Goal: Feedback & Contribution: Submit feedback/report problem

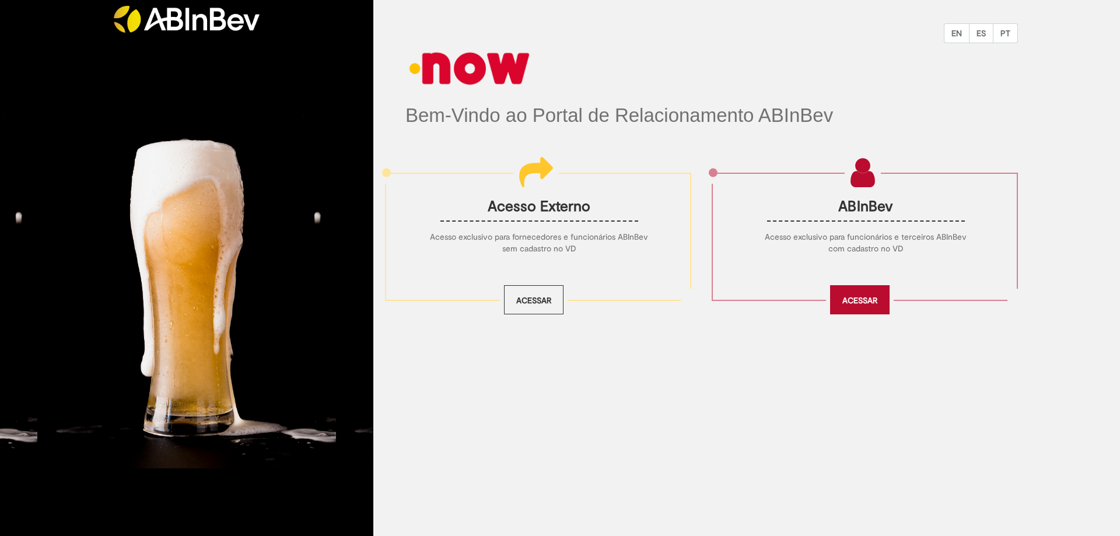
click at [861, 298] on link "Acessar" at bounding box center [860, 299] width 60 height 29
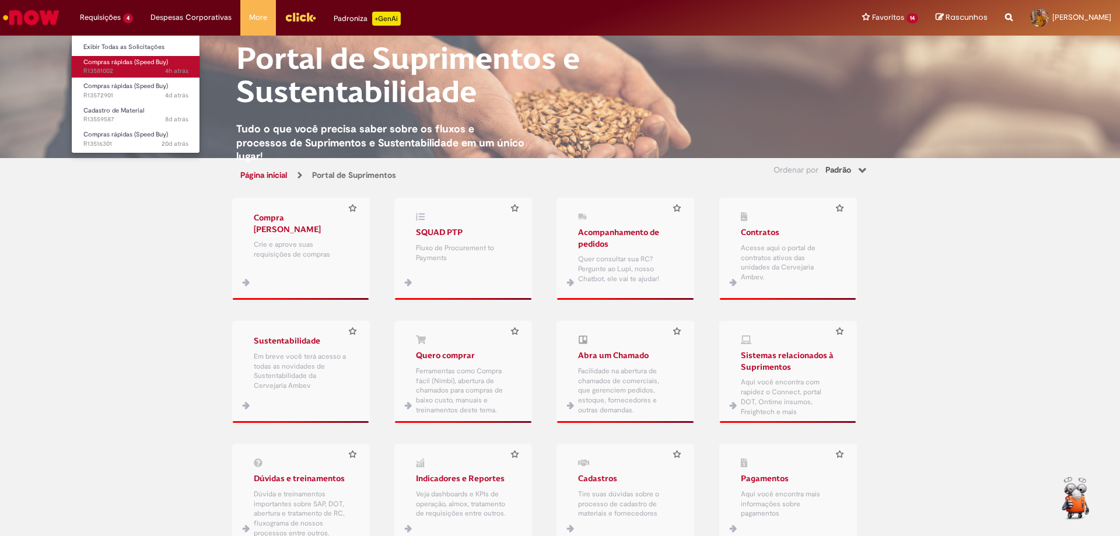
click at [134, 67] on link "Compras rápidas (Speed Buy) 4h atrás 4 horas atrás R13581002" at bounding box center [136, 67] width 128 height 22
click at [117, 71] on span "4h atrás 4 horas atrás R13581002" at bounding box center [135, 71] width 105 height 9
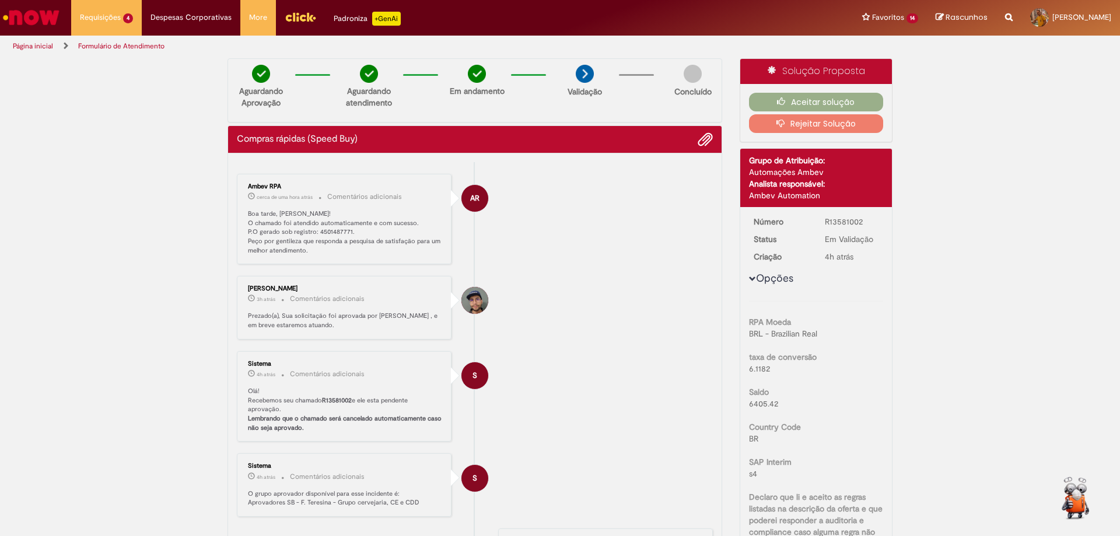
click at [579, 246] on li "AR Ambev RPA cerca de uma hora atrás cerca de uma hora atrás Comentários adicio…" at bounding box center [475, 219] width 476 height 91
drag, startPoint x: 312, startPoint y: 232, endPoint x: 346, endPoint y: 235, distance: 34.0
click at [346, 235] on p "Boa tarde, Francisco! O chamado foi atendido automaticamente e com sucesso. P.O…" at bounding box center [345, 232] width 194 height 46
click at [366, 250] on p "Boa tarde, Francisco! O chamado foi atendido automaticamente e com sucesso. P.O…" at bounding box center [345, 232] width 194 height 46
click at [341, 239] on p "Boa tarde, Francisco! O chamado foi atendido automaticamente e com sucesso. P.O…" at bounding box center [345, 232] width 194 height 46
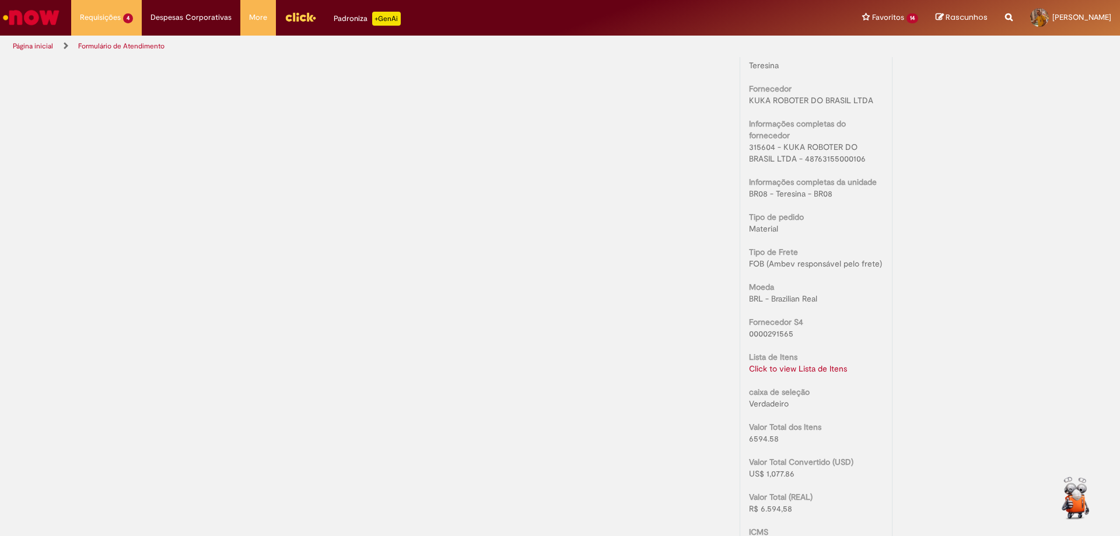
scroll to position [759, 0]
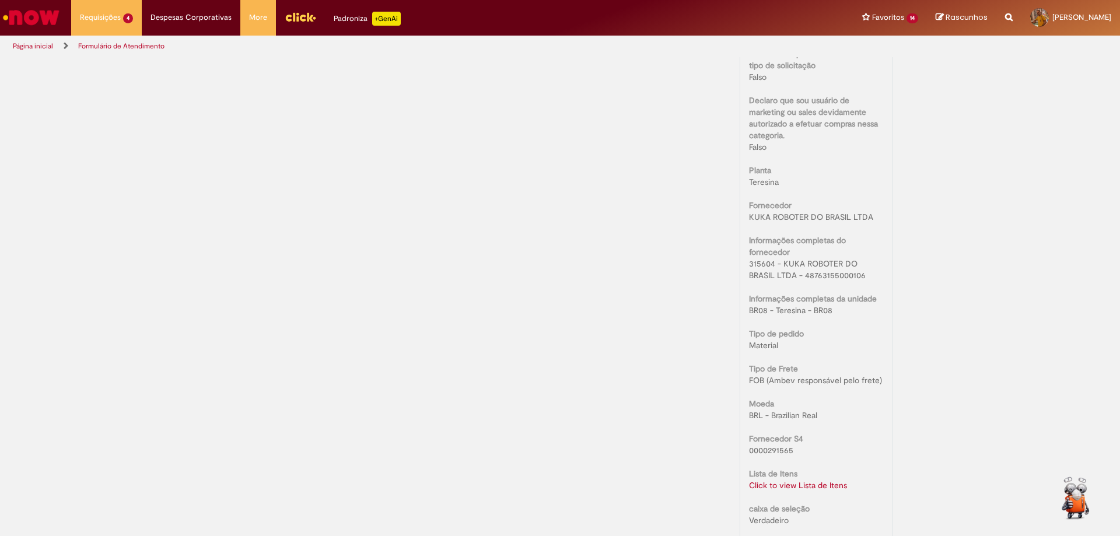
click at [803, 487] on link "Click to view Lista de Itens" at bounding box center [798, 485] width 98 height 11
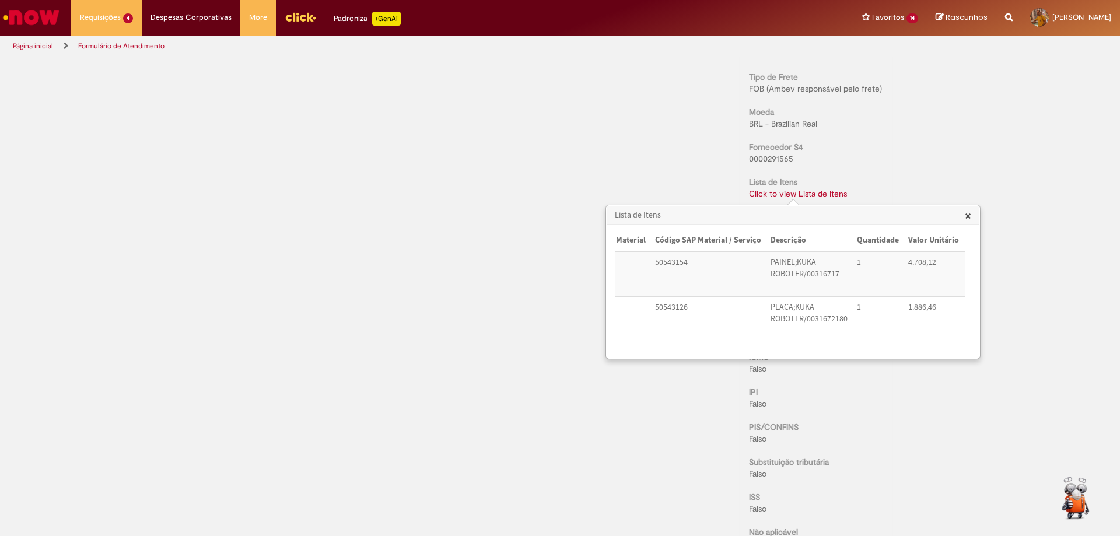
scroll to position [0, 0]
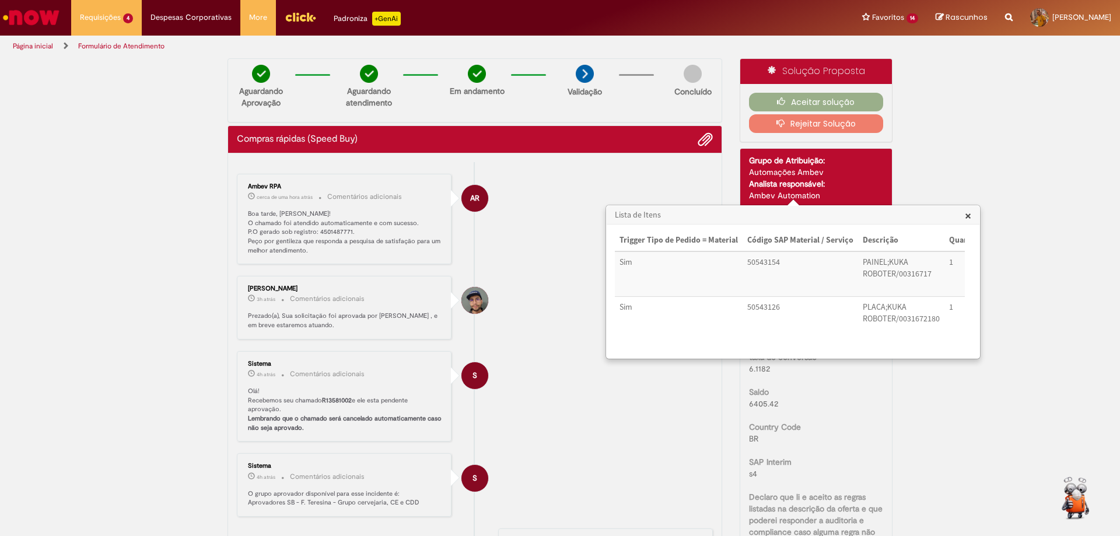
click at [494, 299] on li "Joao Victor Soares de Assuncao Santos 3h atrás 3 horas atrás Comentários adicio…" at bounding box center [475, 308] width 476 height 64
click at [331, 229] on p "Boa tarde, Francisco! O chamado foi atendido automaticamente e com sucesso. P.O…" at bounding box center [345, 232] width 194 height 46
drag, startPoint x: 314, startPoint y: 230, endPoint x: 348, endPoint y: 232, distance: 34.5
click at [348, 232] on p "Boa tarde, Francisco! O chamado foi atendido automaticamente e com sucesso. P.O…" at bounding box center [345, 232] width 194 height 46
copy p "4501487771."
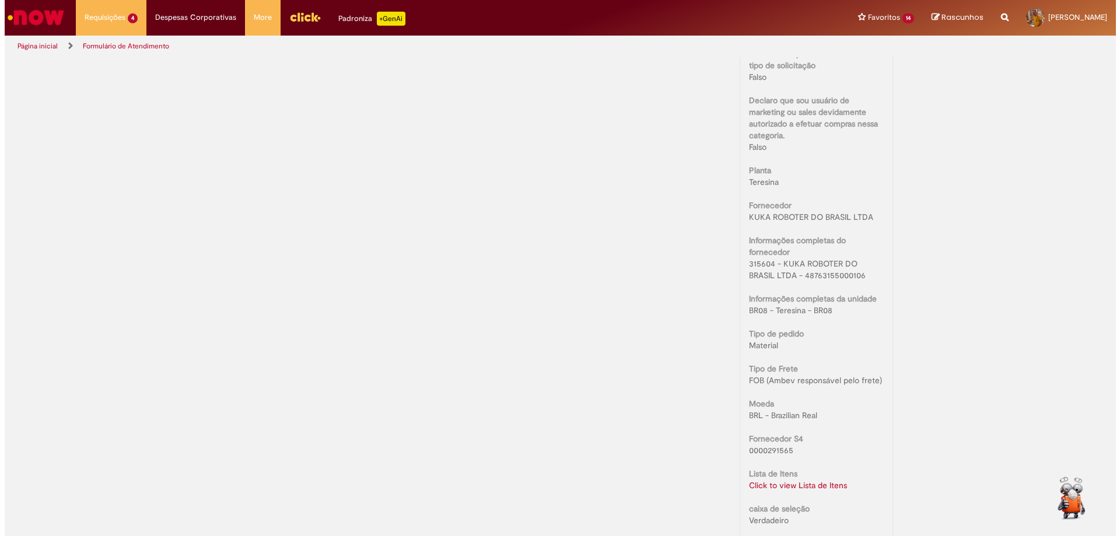
scroll to position [875, 0]
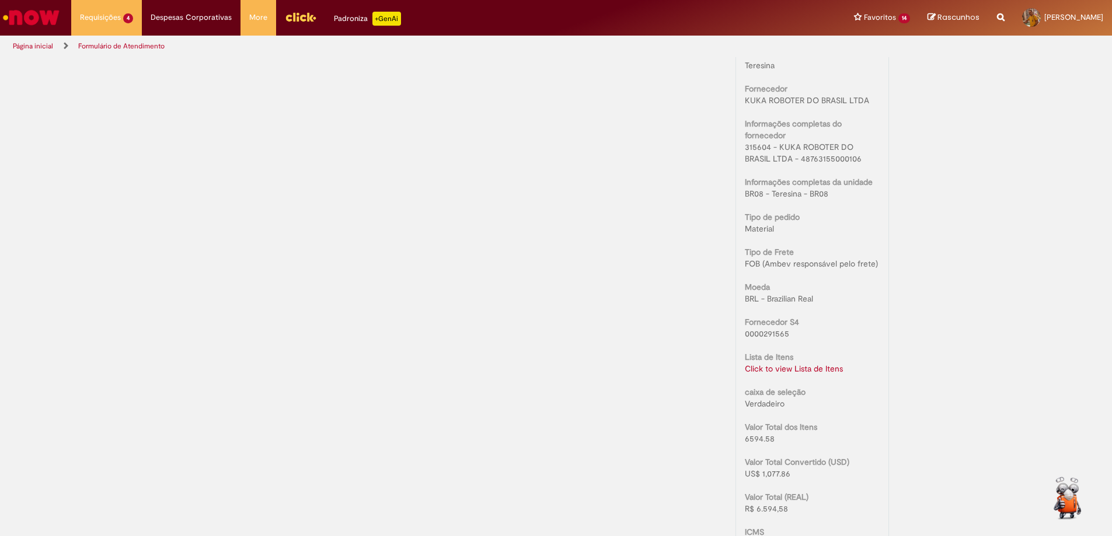
click at [822, 371] on link "Click to view Lista de Itens" at bounding box center [794, 369] width 98 height 11
click at [774, 368] on link "Click to view Lista de Itens" at bounding box center [798, 369] width 98 height 11
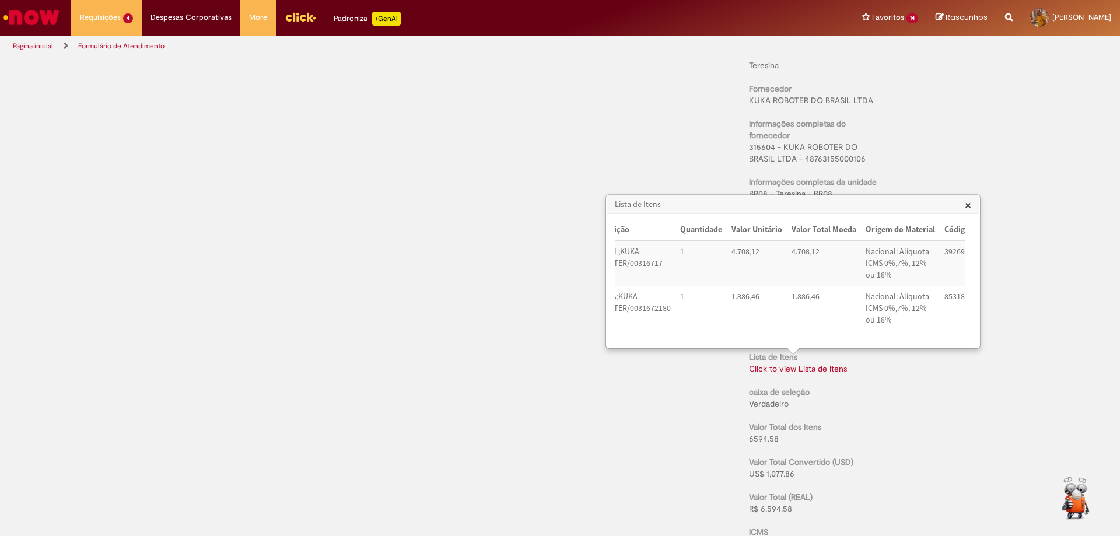
scroll to position [0, 261]
click at [557, 102] on div "Verificar Código de Barras Aguardando Aprovação Aguardando atendimento Em andam…" at bounding box center [560, 111] width 683 height 1856
click at [510, 158] on div "Verificar Código de Barras Aguardando Aprovação Aguardando atendimento Em andam…" at bounding box center [560, 111] width 683 height 1856
drag, startPoint x: 1021, startPoint y: 211, endPoint x: 995, endPoint y: 206, distance: 26.8
click at [1021, 211] on div "Verificar Código de Barras Aguardando Aprovação Aguardando atendimento Em andam…" at bounding box center [560, 111] width 1120 height 1856
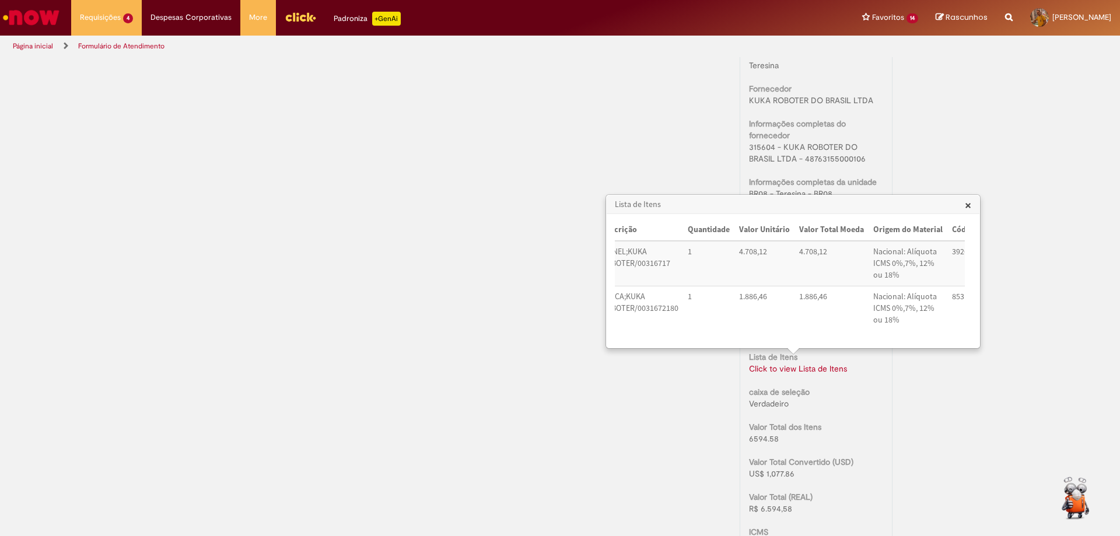
click at [507, 116] on div "Verificar Código de Barras Aguardando Aprovação Aguardando atendimento Em andam…" at bounding box center [560, 111] width 683 height 1856
click at [967, 206] on span "×" at bounding box center [968, 205] width 6 height 16
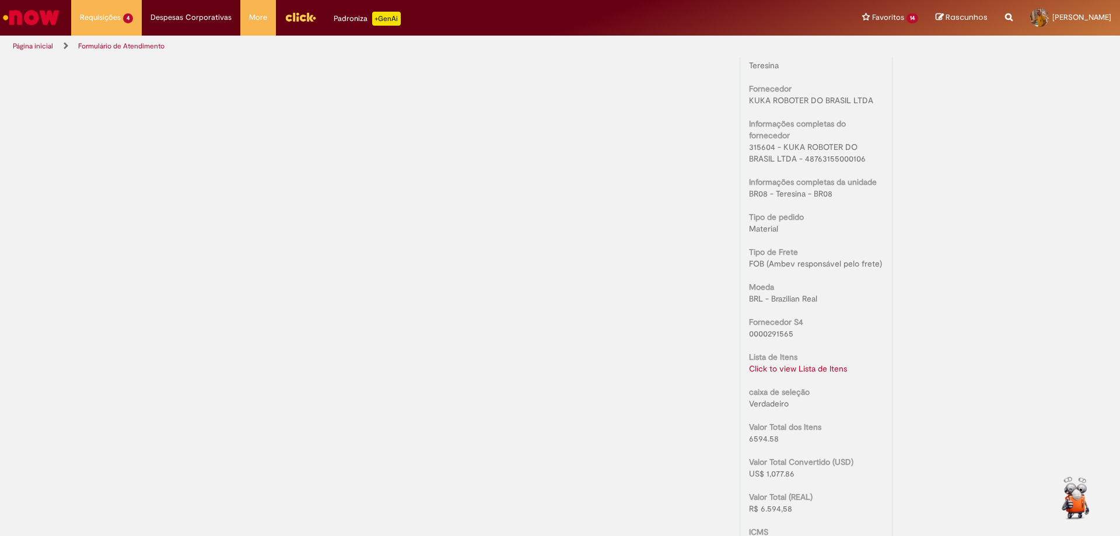
click at [1063, 180] on div "Verificar Código de Barras Aguardando Aprovação Aguardando atendimento Em andam…" at bounding box center [560, 111] width 1120 height 1856
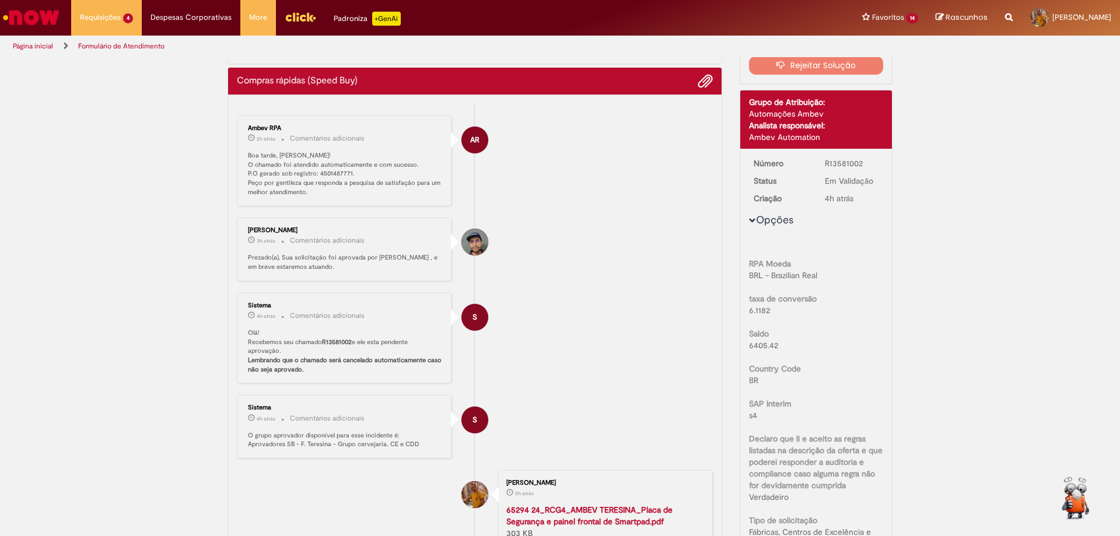
scroll to position [0, 0]
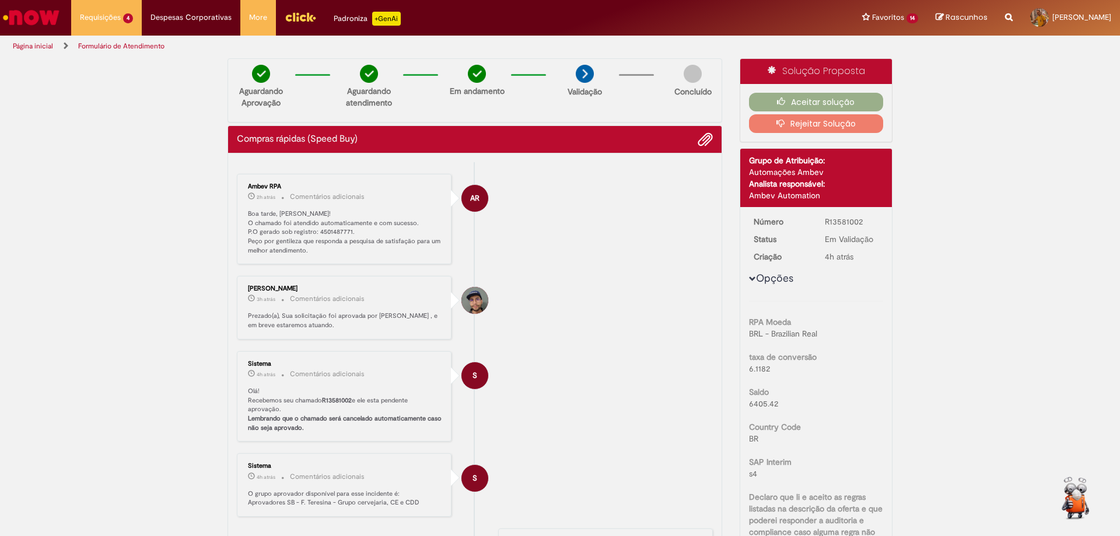
click at [670, 278] on ul "AR Ambev RPA 2h atrás 2 horas atrás Comentários adicionais Boa tarde, Francisco…" at bounding box center [475, 441] width 476 height 559
click at [821, 102] on button "Aceitar solução" at bounding box center [816, 102] width 135 height 19
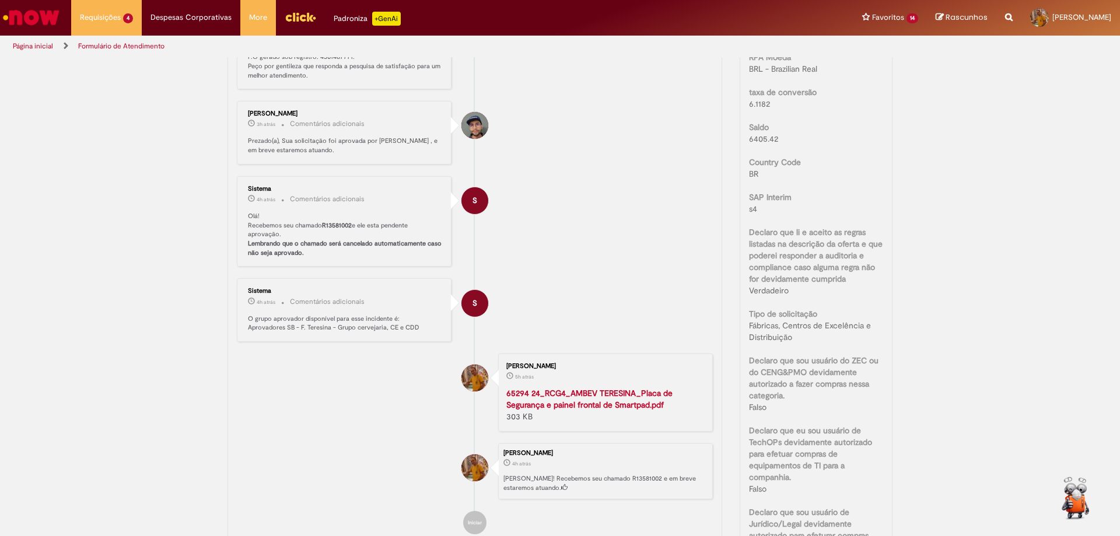
scroll to position [350, 0]
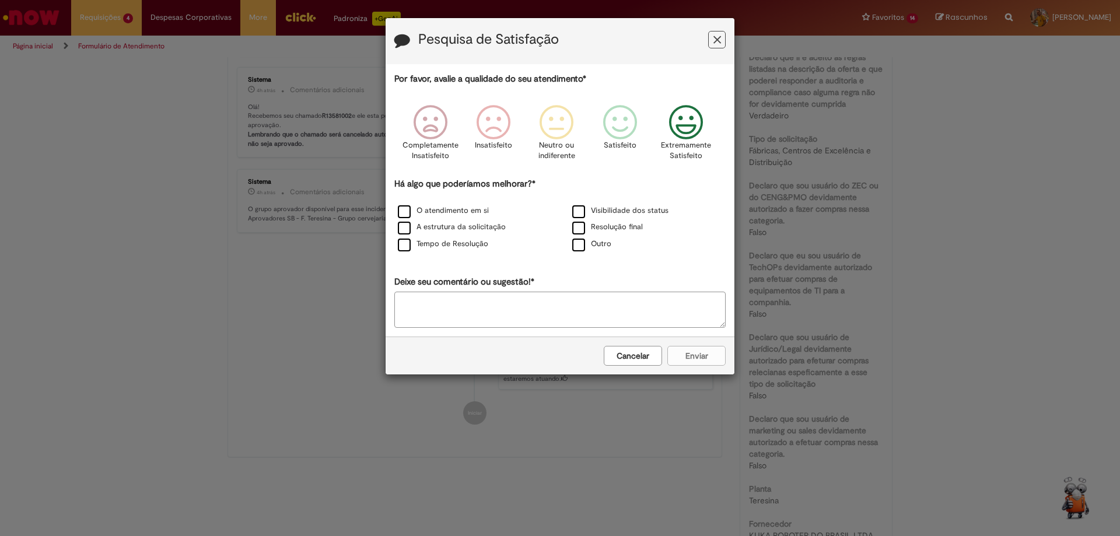
click at [690, 121] on icon "Feedback" at bounding box center [687, 122] width 44 height 35
click at [439, 209] on label "O atendimento em si" at bounding box center [443, 210] width 91 height 11
click at [444, 248] on label "Tempo de Resolução" at bounding box center [443, 244] width 90 height 11
click at [705, 359] on button "Enviar" at bounding box center [697, 356] width 58 height 20
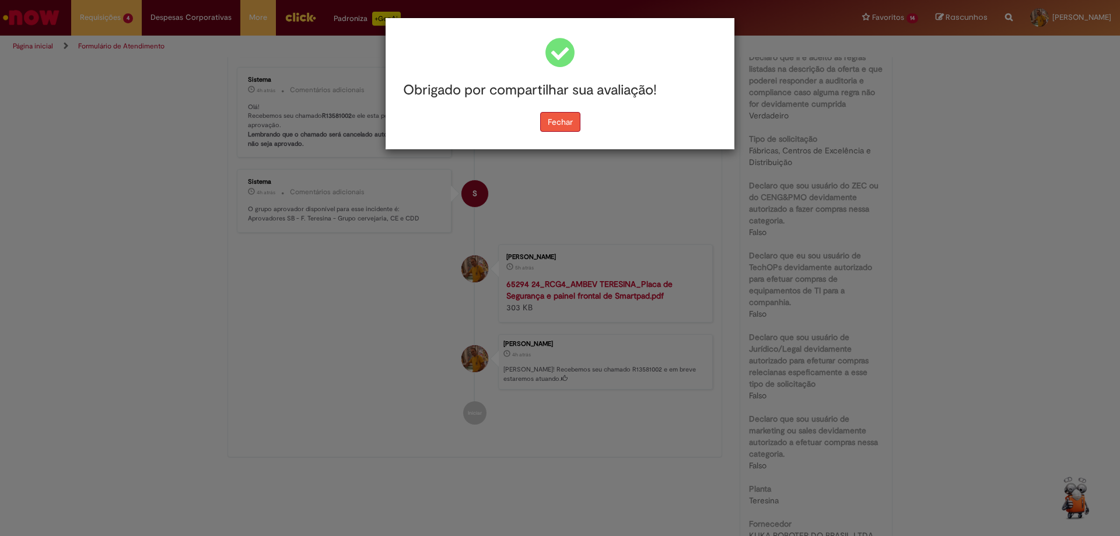
click at [569, 125] on button "Fechar" at bounding box center [560, 122] width 40 height 20
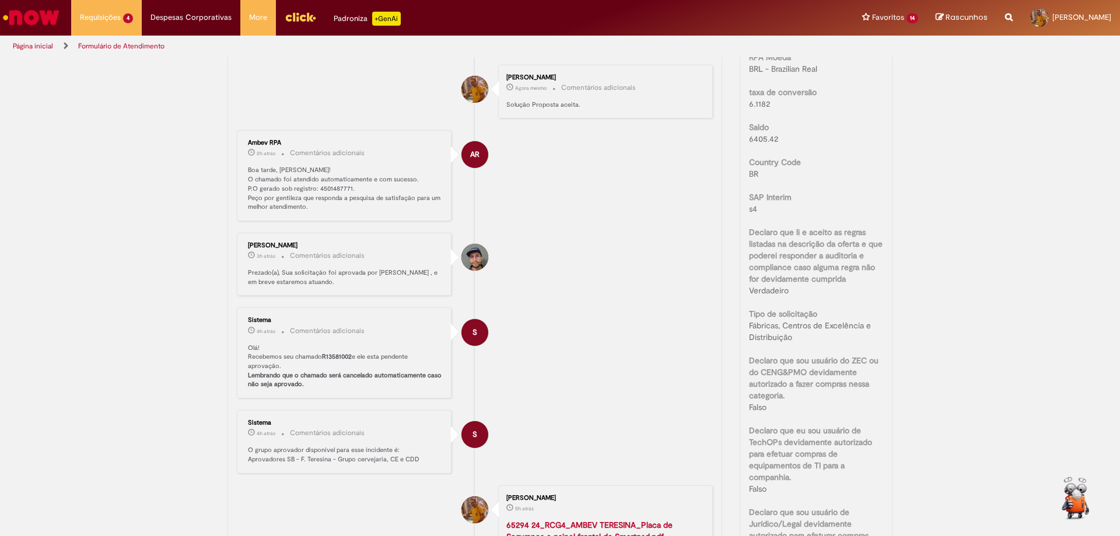
scroll to position [0, 0]
